Goal: Transaction & Acquisition: Purchase product/service

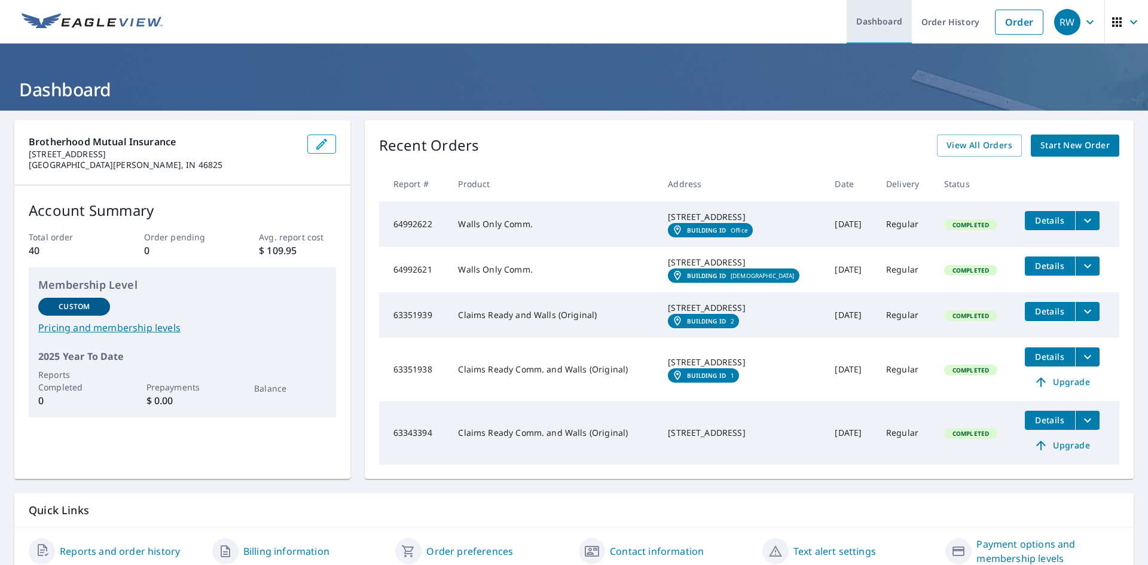
click at [880, 16] on link "Dashboard" at bounding box center [878, 22] width 65 height 44
click at [1001, 22] on link "Order" at bounding box center [1019, 22] width 48 height 25
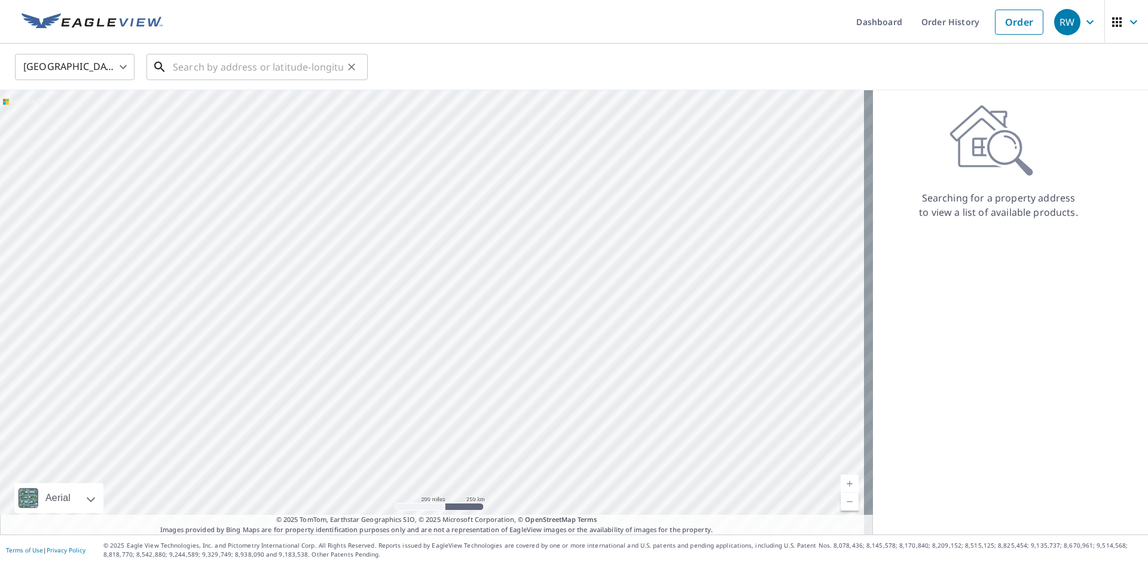
click at [201, 65] on input "text" at bounding box center [258, 66] width 170 height 33
paste input "11428 187th St Artesia, CA 90701-5602"
type input "11428 187th St Artesia, CA 90701-5602"
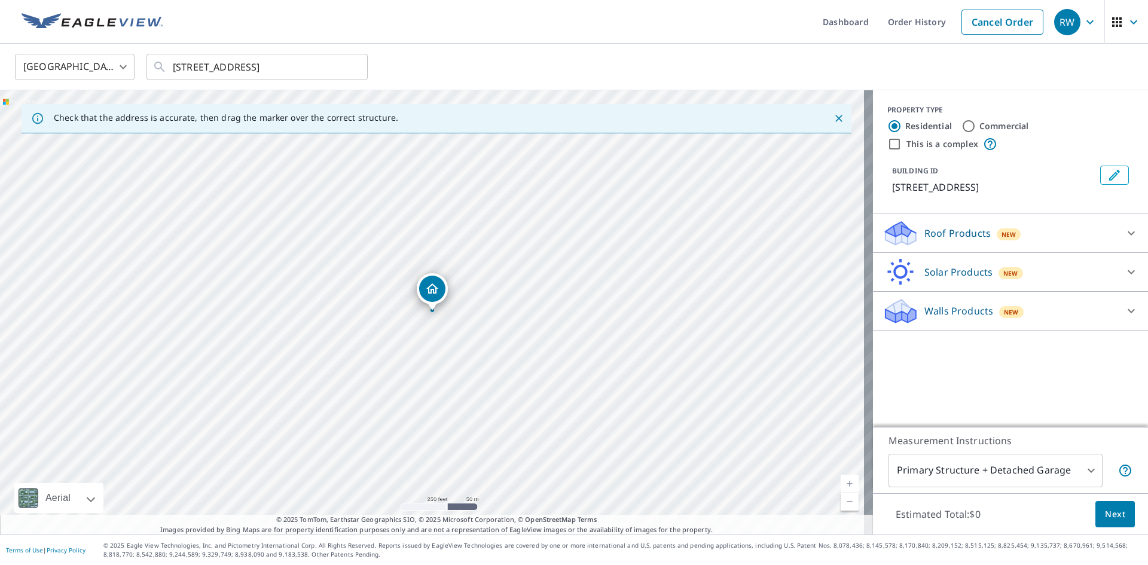
click at [964, 305] on p "Walls Products" at bounding box center [958, 311] width 69 height 14
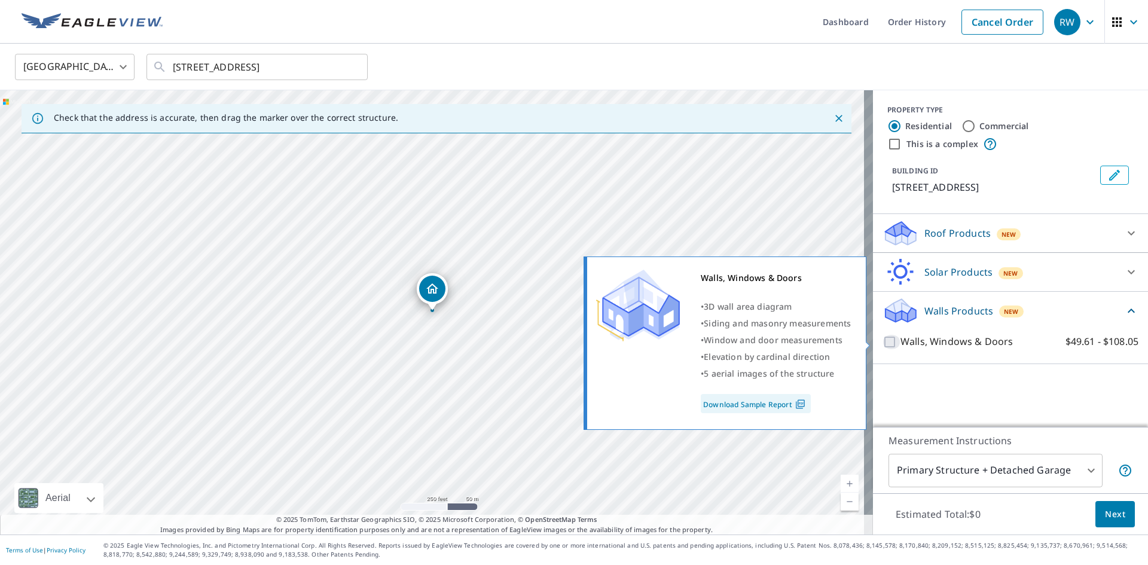
click at [882, 344] on input "Walls, Windows & Doors $49.61 - $108.05" at bounding box center [891, 342] width 18 height 14
checkbox input "true"
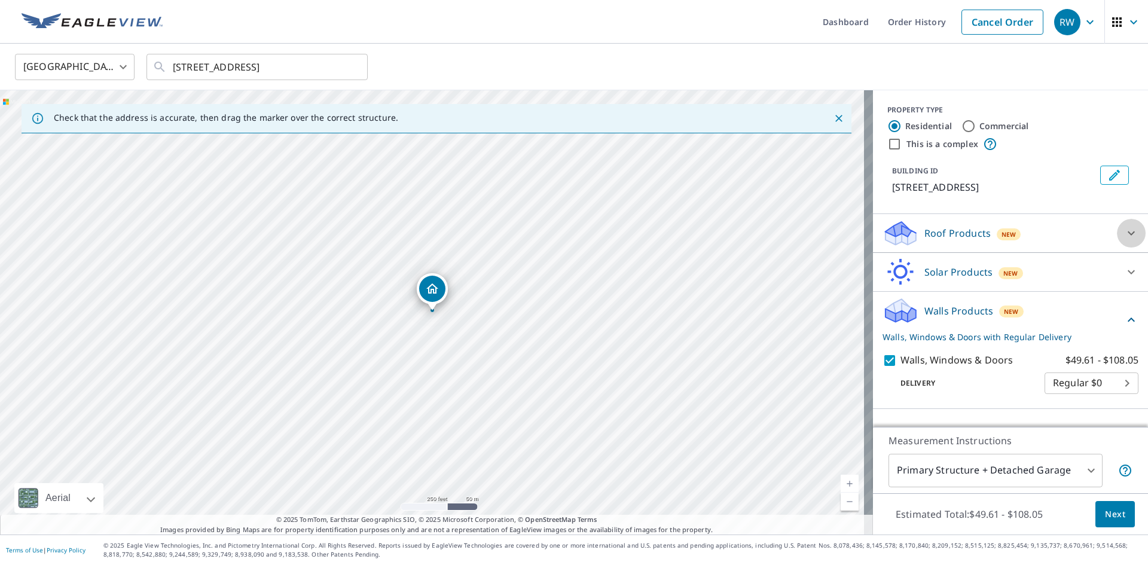
click at [1125, 224] on div at bounding box center [1131, 233] width 29 height 29
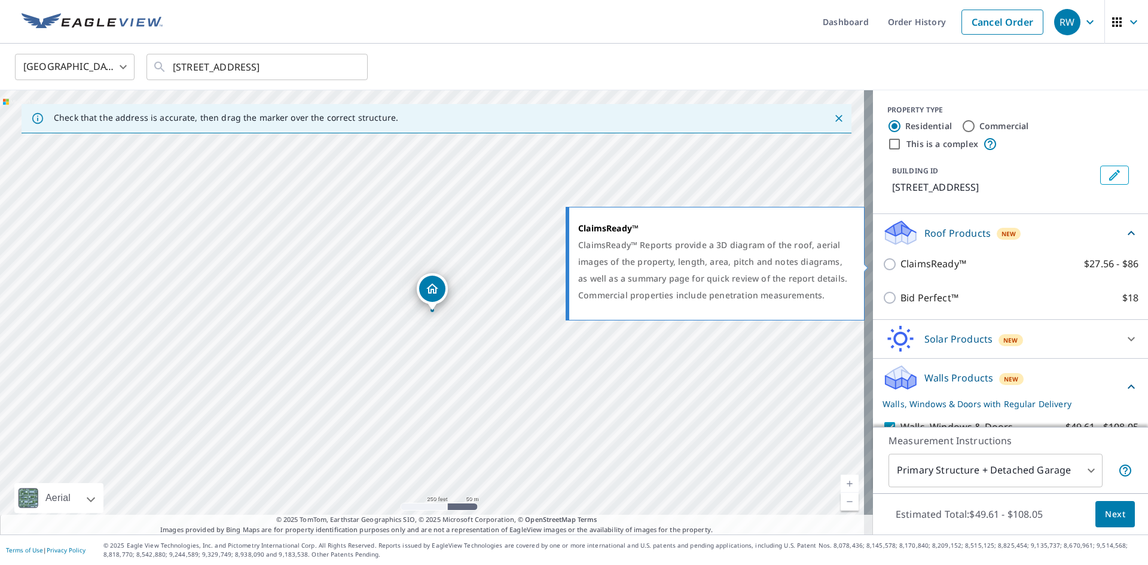
click at [882, 261] on input "ClaimsReady™ $27.56 - $86" at bounding box center [891, 264] width 18 height 14
checkbox input "true"
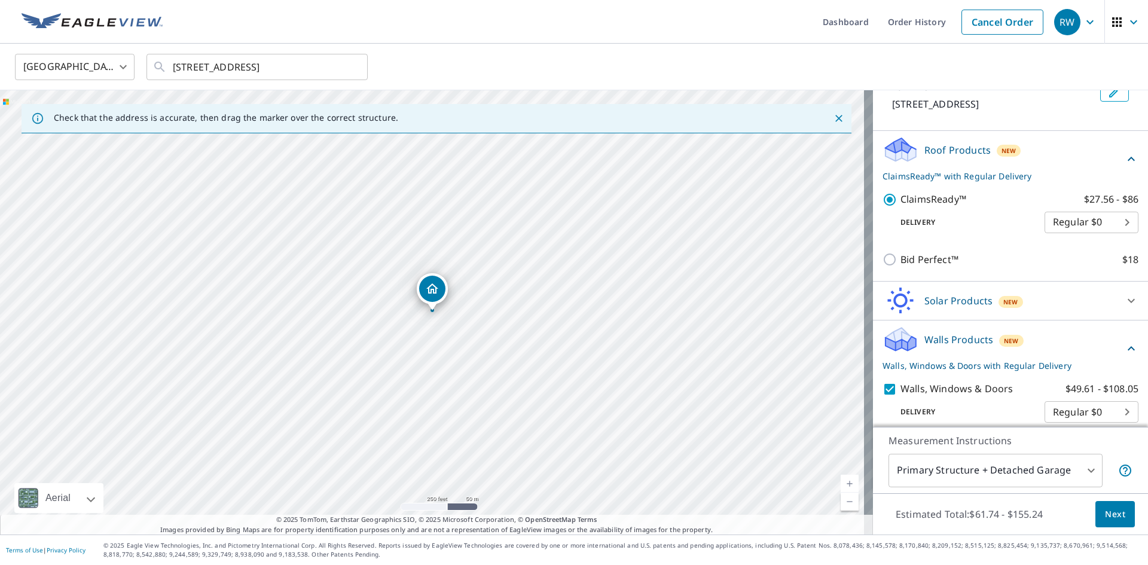
scroll to position [94, 0]
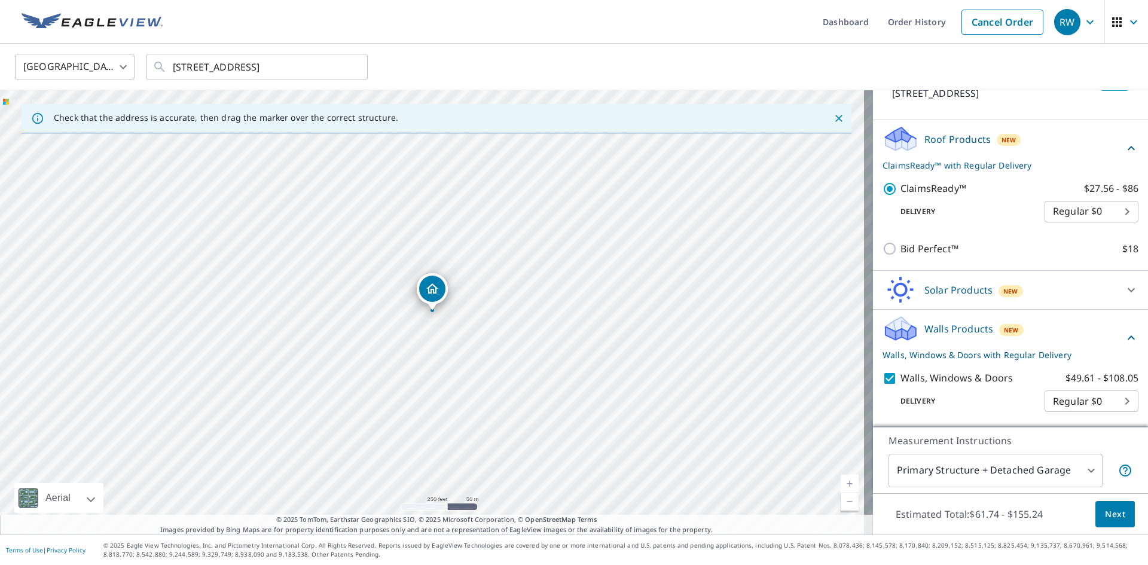
click at [1017, 467] on body "RW RW Dashboard Order History Cancel Order RW United States US ​ 11428 187th St…" at bounding box center [574, 282] width 1148 height 565
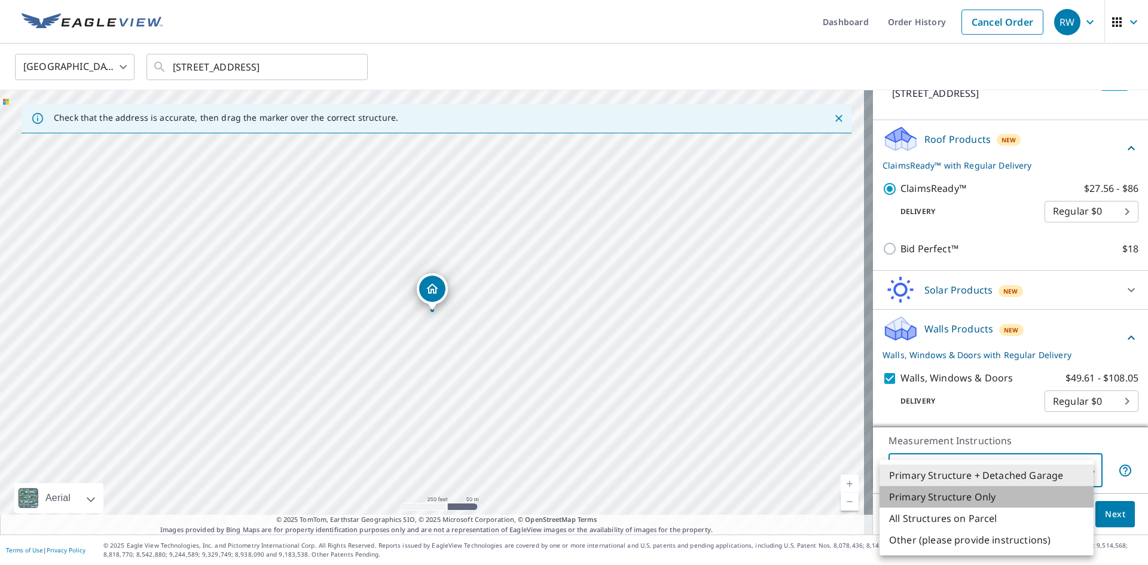
click at [963, 496] on li "Primary Structure Only" at bounding box center [986, 497] width 214 height 22
type input "2"
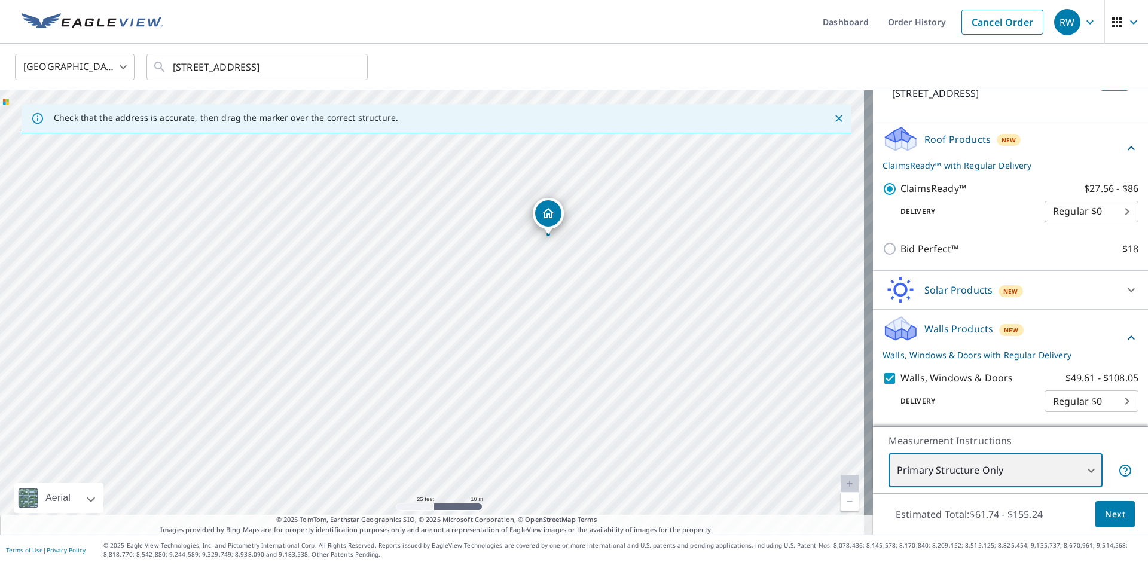
drag, startPoint x: 529, startPoint y: 316, endPoint x: 581, endPoint y: 238, distance: 93.5
click at [581, 238] on div "11428 187th St Artesia, CA 90701" at bounding box center [436, 312] width 873 height 444
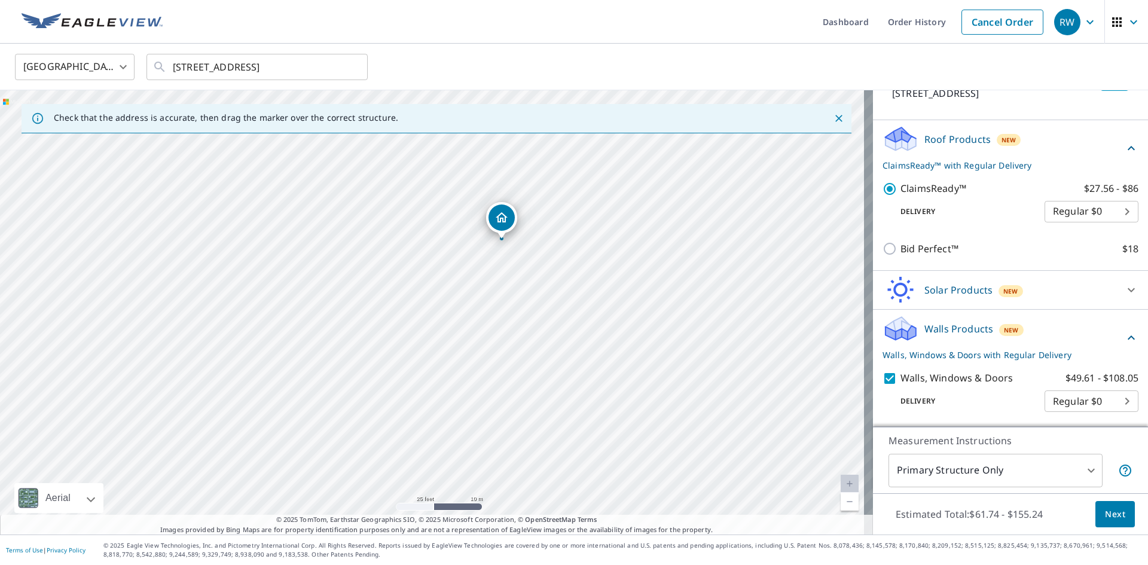
drag, startPoint x: 543, startPoint y: 215, endPoint x: 497, endPoint y: 219, distance: 46.2
drag, startPoint x: 438, startPoint y: 289, endPoint x: 450, endPoint y: 289, distance: 12.6
click at [1116, 513] on button "Next" at bounding box center [1114, 514] width 39 height 27
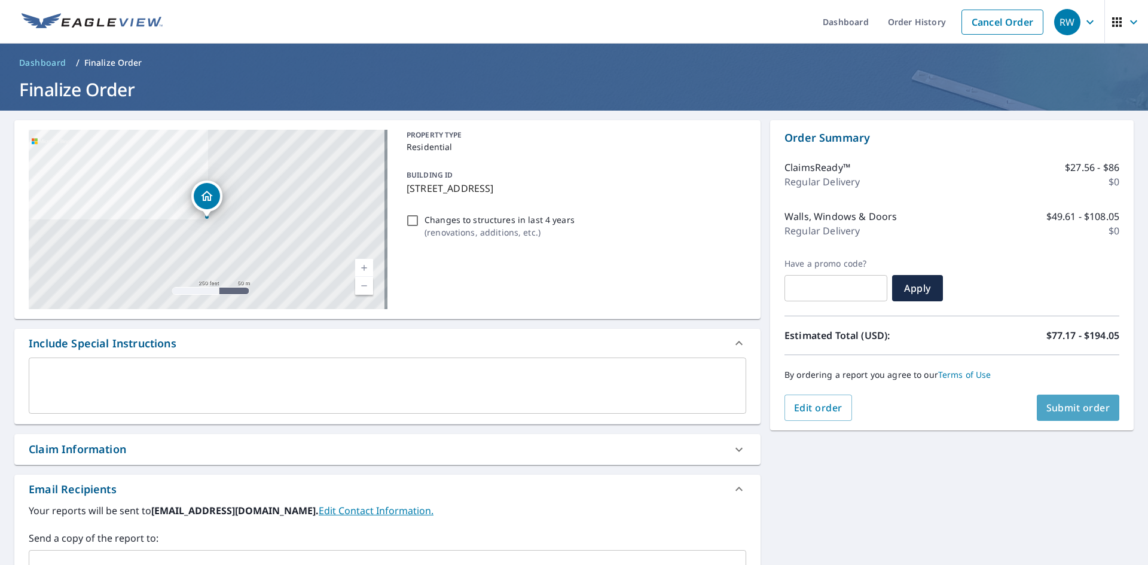
click at [1057, 400] on button "Submit order" at bounding box center [1077, 408] width 83 height 26
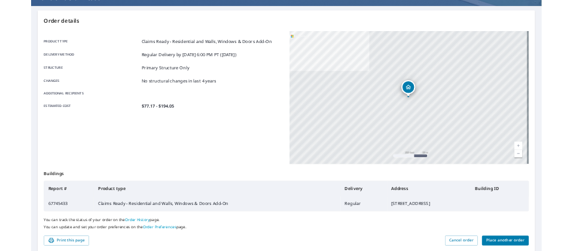
scroll to position [139, 0]
